Goal: Task Accomplishment & Management: Use online tool/utility

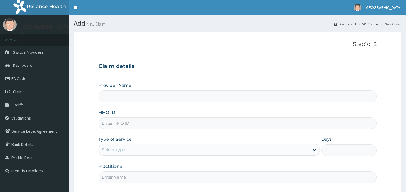
click at [217, 126] on input "HMO ID" at bounding box center [237, 124] width 278 height 12
click at [36, 119] on link "Validations" at bounding box center [34, 118] width 69 height 13
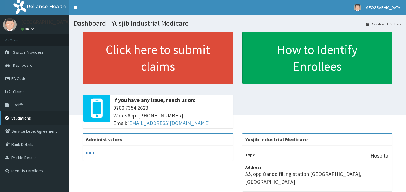
click at [30, 118] on link "Validations" at bounding box center [34, 118] width 69 height 13
